Goal: Information Seeking & Learning: Learn about a topic

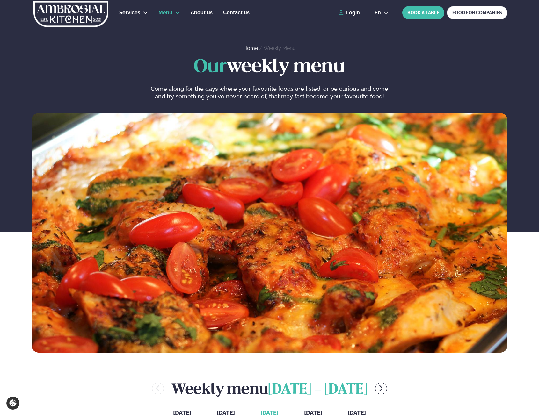
scroll to position [191, 0]
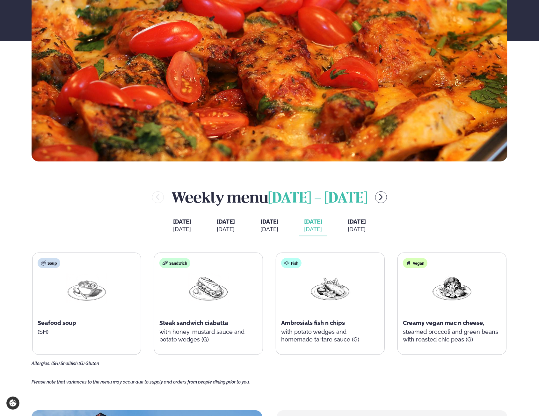
click at [500, 213] on div "Weekly menu [DATE] - [DATE] [DATE] [DATE] [DATE] [DATE] [DATE] [DATE] [DATE] [P…" at bounding box center [270, 276] width 476 height 179
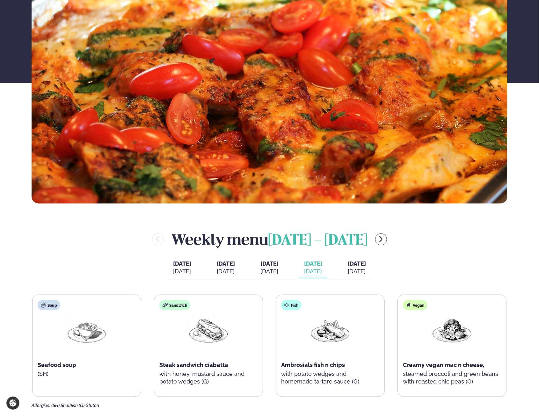
scroll to position [159, 0]
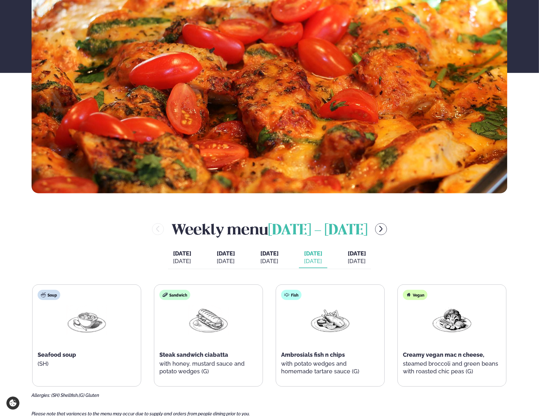
click at [369, 257] on button "Friday Fri. Oct 3" at bounding box center [356, 257] width 28 height 21
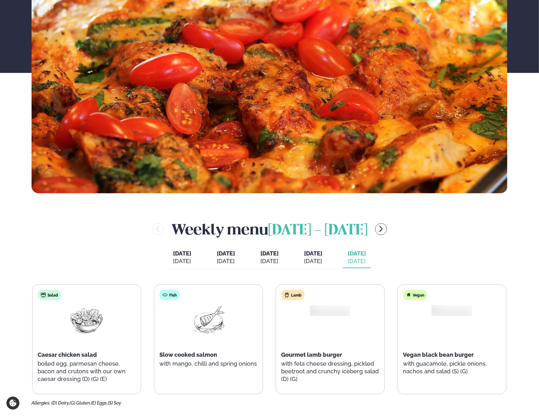
click at [322, 260] on div "[DATE]" at bounding box center [313, 261] width 18 height 8
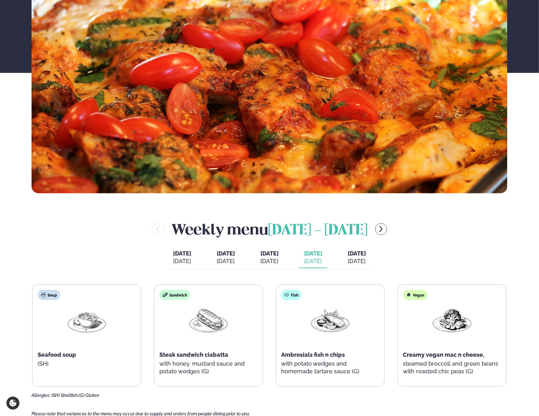
click at [382, 258] on div "Weekly menu September 29 - October 3 Monday Mon. Sep 29 Tuesday Tue. Sep 30 Wed…" at bounding box center [270, 308] width 476 height 179
click at [366, 261] on div "[DATE]" at bounding box center [356, 261] width 18 height 8
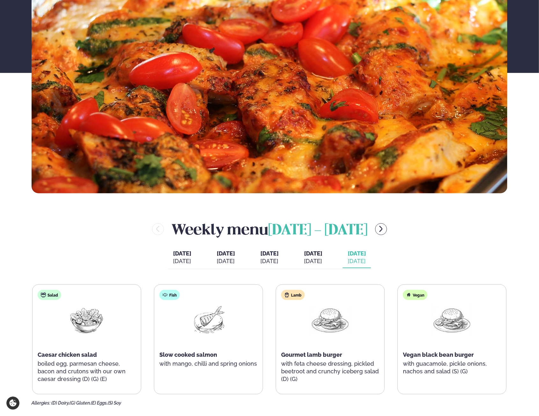
click at [322, 263] on div "[DATE]" at bounding box center [313, 261] width 18 height 8
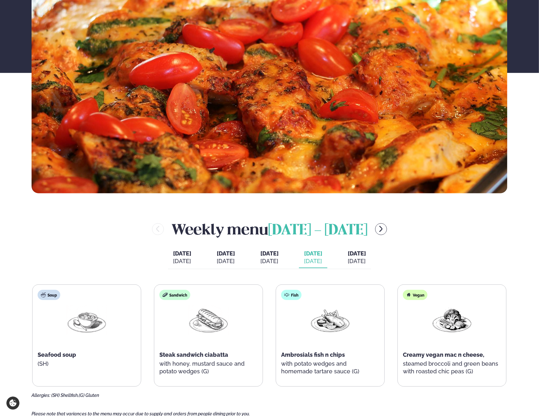
click at [365, 254] on span "[DATE]" at bounding box center [356, 253] width 18 height 7
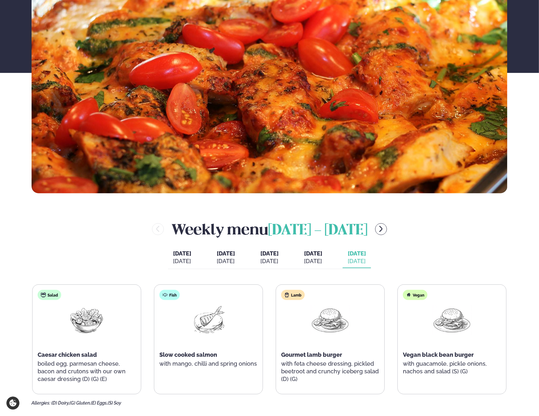
click at [322, 254] on span "[DATE]" at bounding box center [313, 254] width 18 height 8
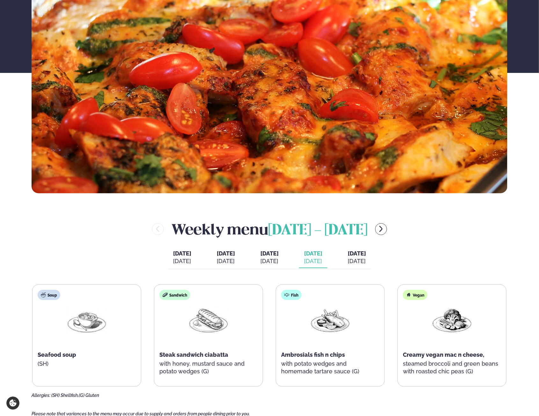
click at [366, 257] on div "[DATE]" at bounding box center [356, 261] width 18 height 8
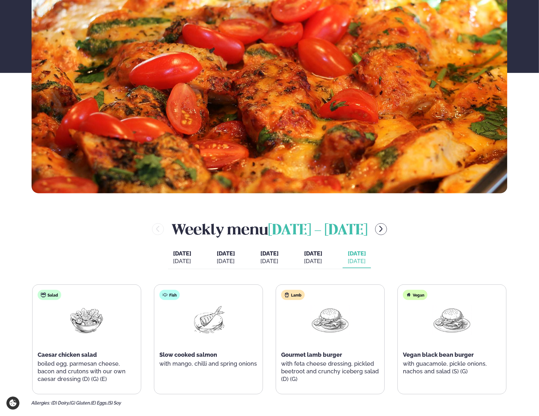
click at [322, 260] on div "[DATE]" at bounding box center [313, 261] width 18 height 8
